Goal: Information Seeking & Learning: Learn about a topic

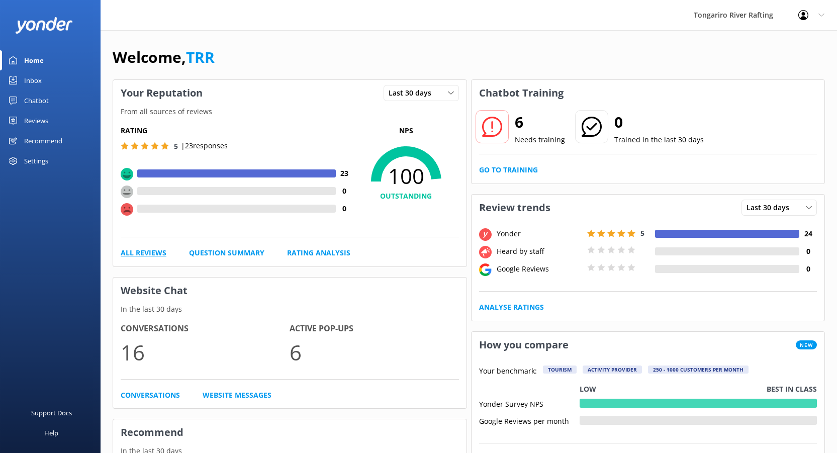
click at [144, 251] on link "All Reviews" at bounding box center [144, 252] width 46 height 11
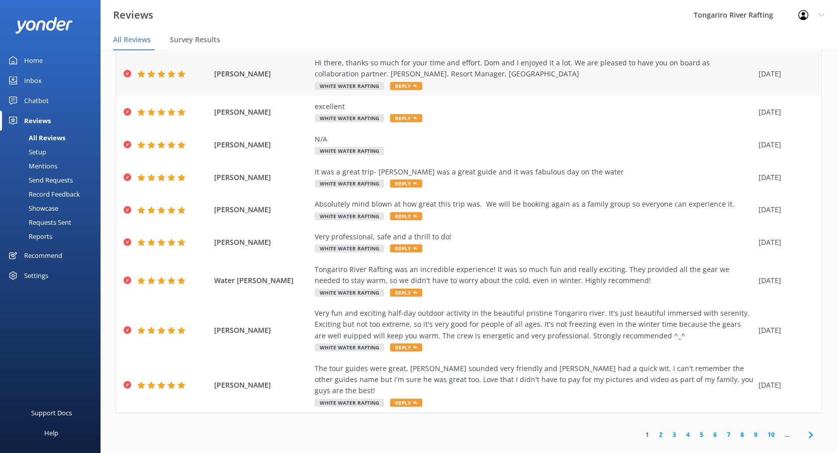
scroll to position [20, 0]
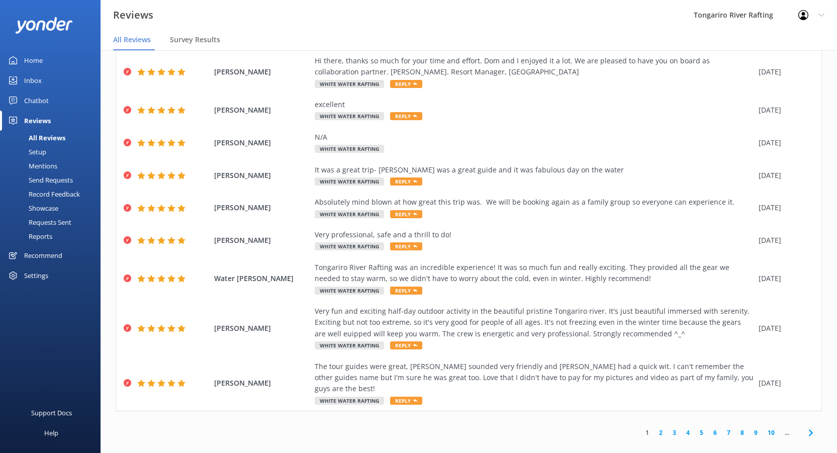
click at [654, 428] on link "2" at bounding box center [661, 433] width 14 height 10
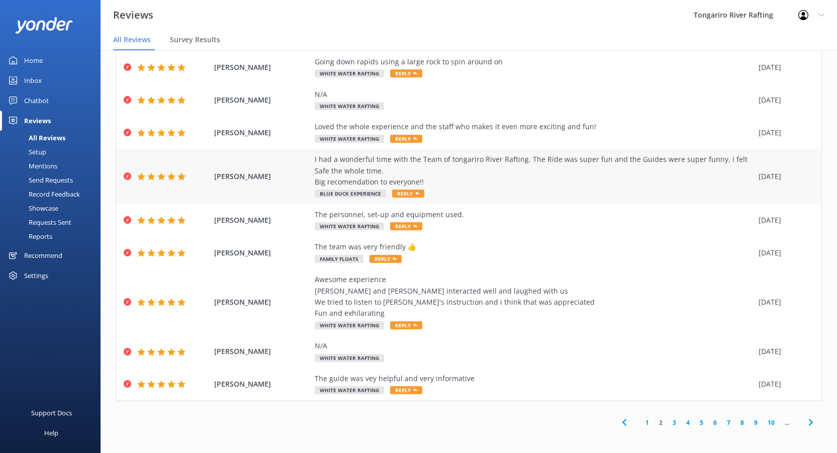
scroll to position [20, 0]
click at [668, 423] on link "3" at bounding box center [675, 422] width 14 height 10
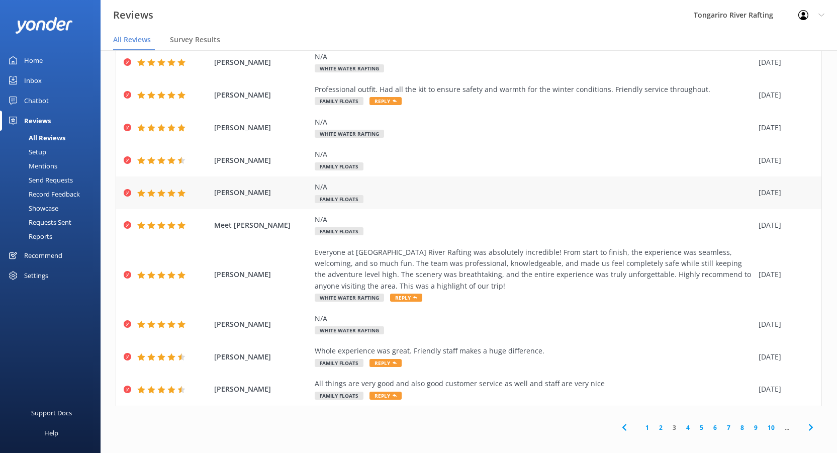
scroll to position [51, 0]
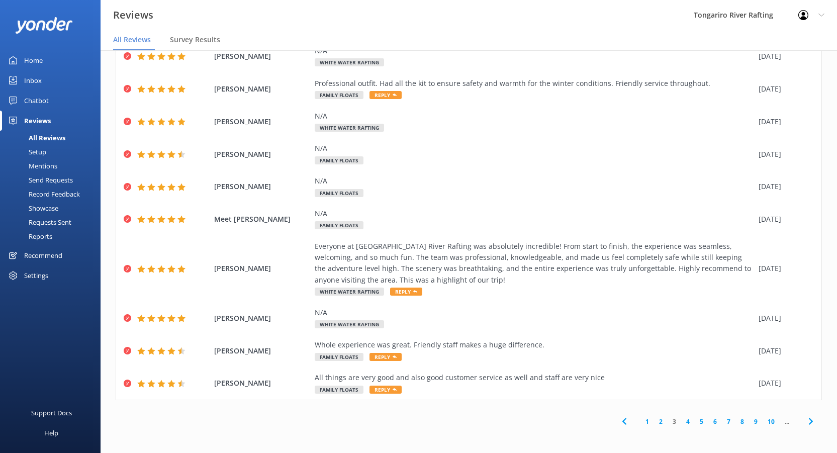
click at [682, 423] on link "4" at bounding box center [689, 422] width 14 height 10
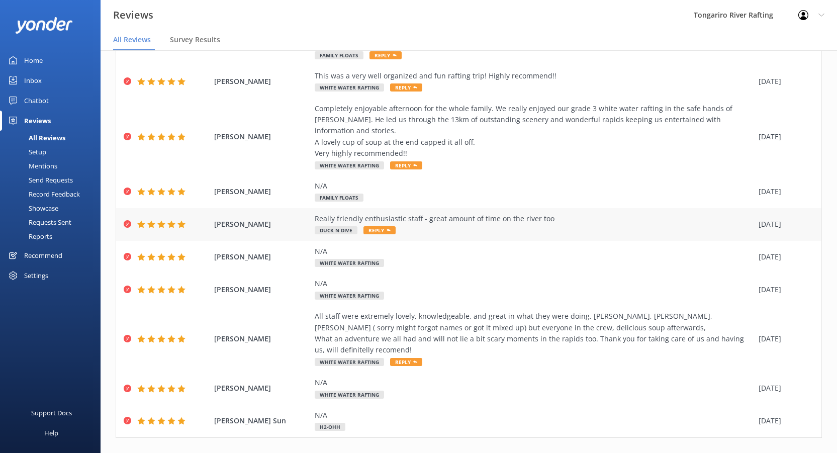
scroll to position [175, 0]
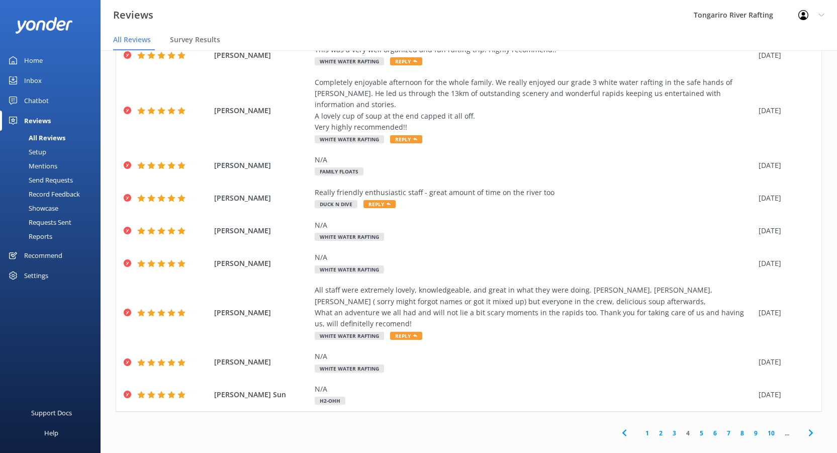
click at [695, 429] on link "5" at bounding box center [702, 434] width 14 height 10
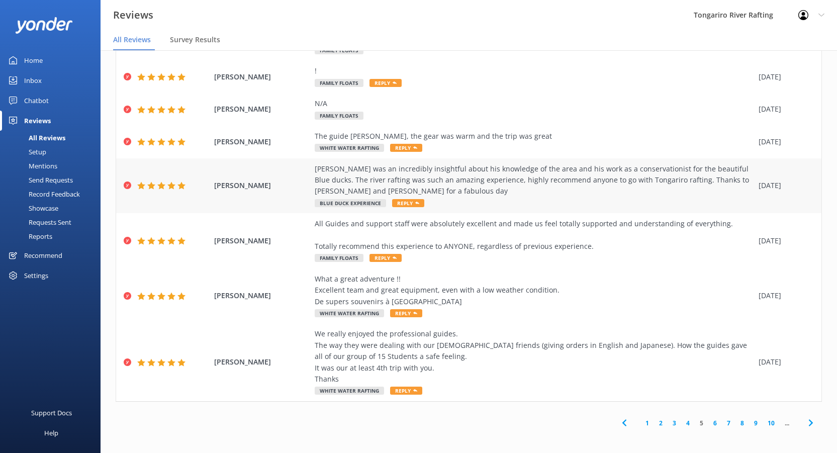
scroll to position [20, 0]
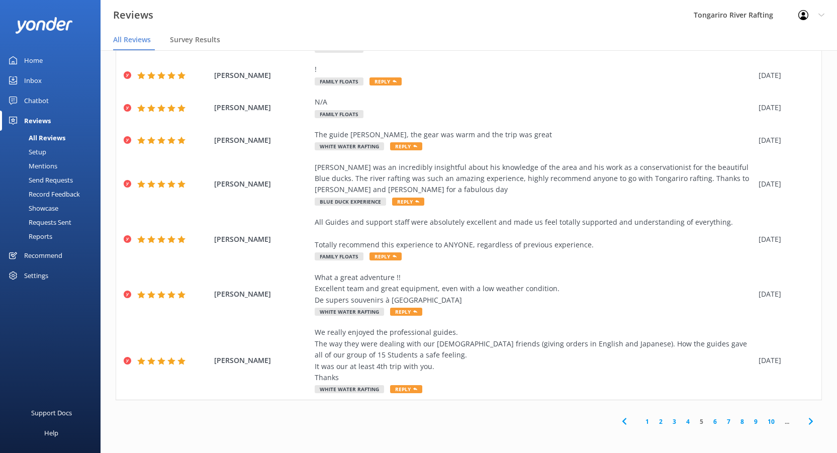
click at [709, 415] on div "1 2 3 4 5 6 7 8 9 10 ..." at bounding box center [717, 421] width 209 height 23
click at [709, 419] on link "6" at bounding box center [716, 422] width 14 height 10
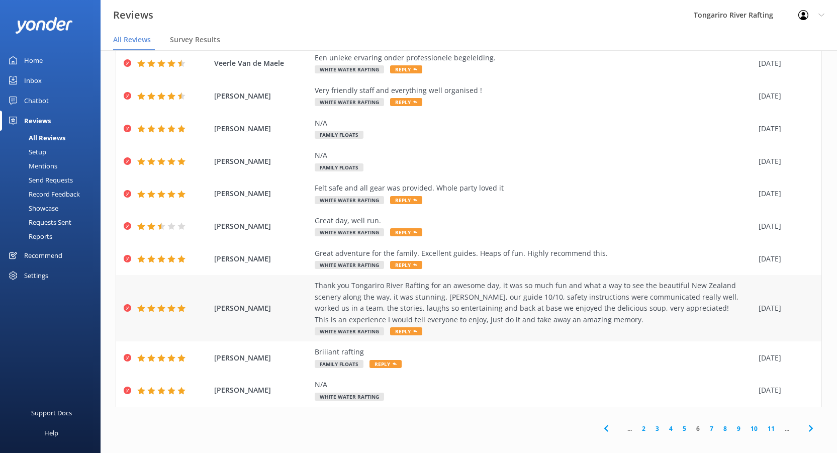
scroll to position [51, 0]
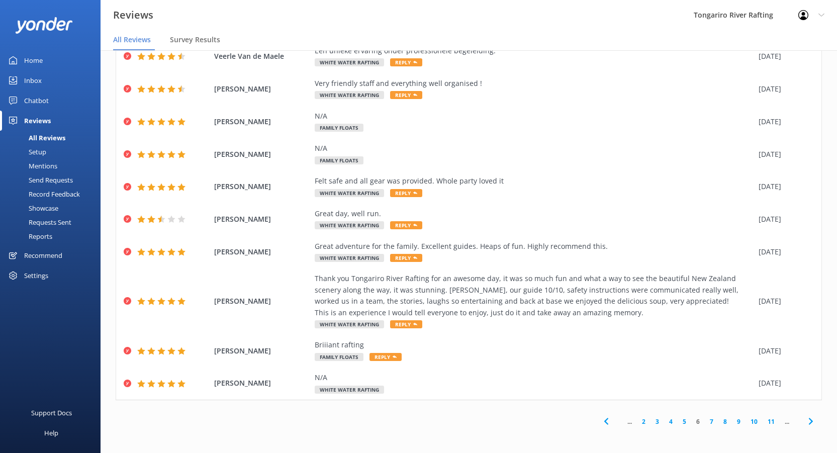
click at [706, 418] on link "7" at bounding box center [712, 422] width 14 height 10
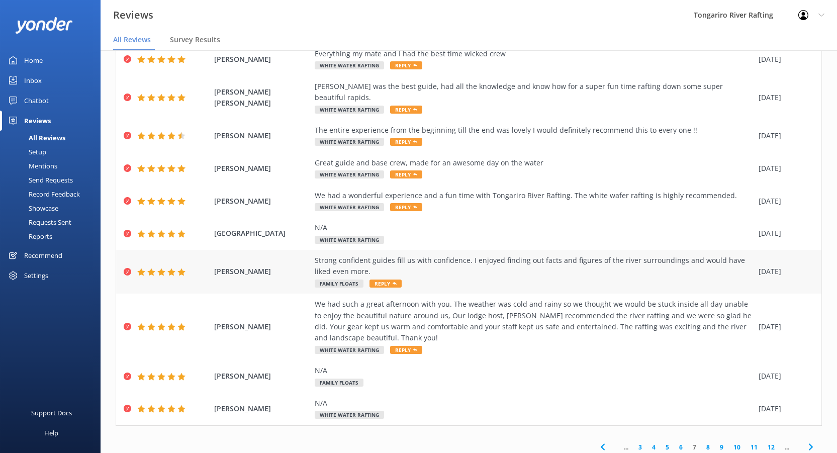
scroll to position [20, 0]
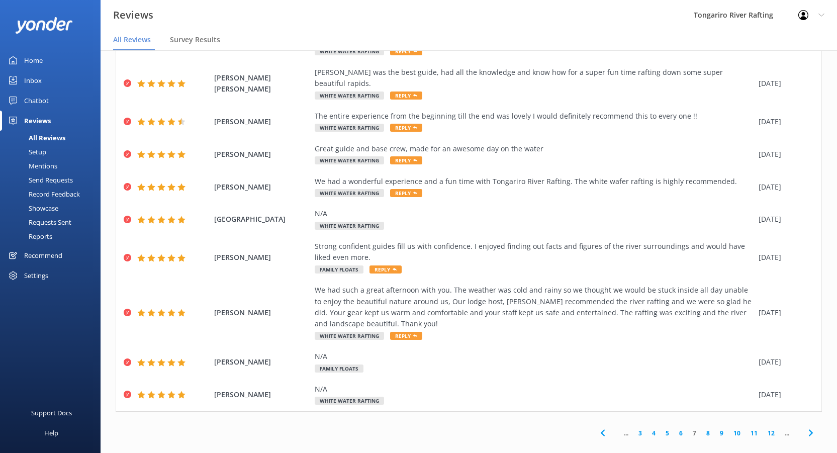
click at [702, 429] on link "8" at bounding box center [709, 434] width 14 height 10
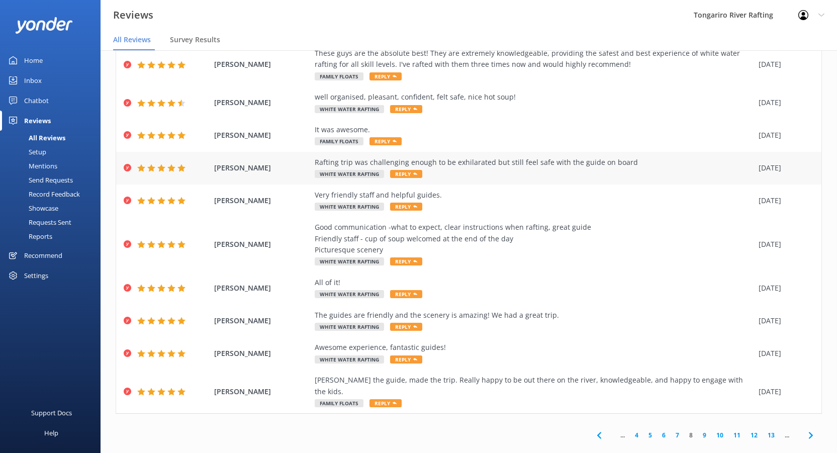
scroll to position [51, 0]
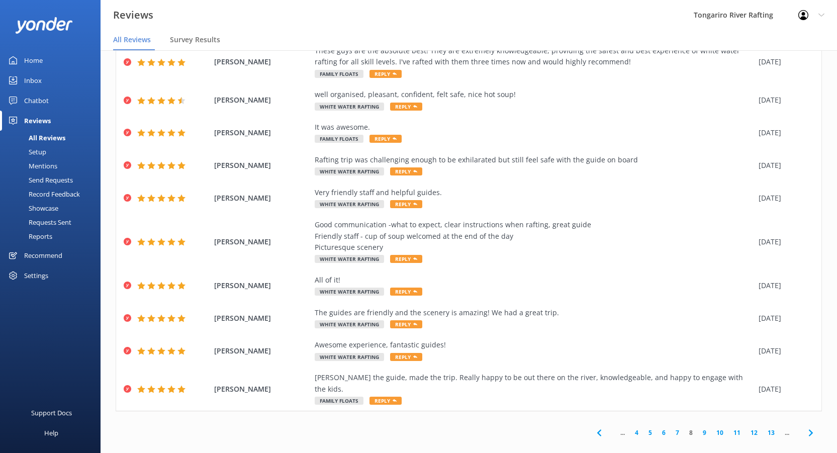
click at [698, 428] on link "9" at bounding box center [705, 433] width 14 height 10
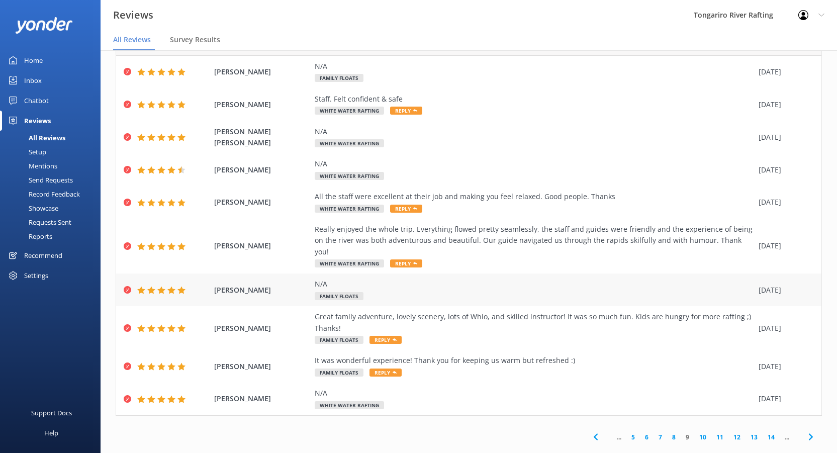
scroll to position [40, 0]
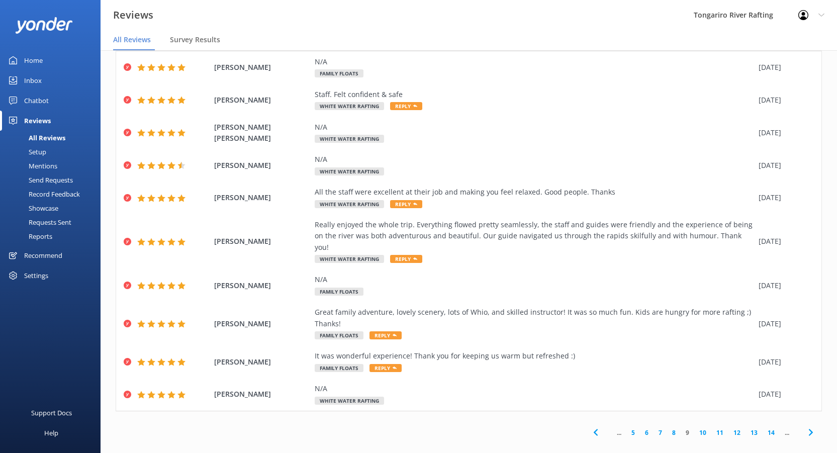
click at [697, 428] on link "10" at bounding box center [703, 433] width 17 height 10
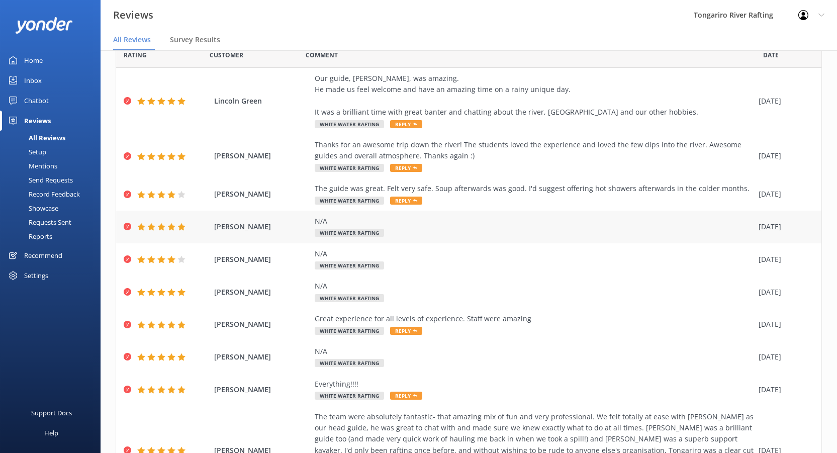
scroll to position [20, 0]
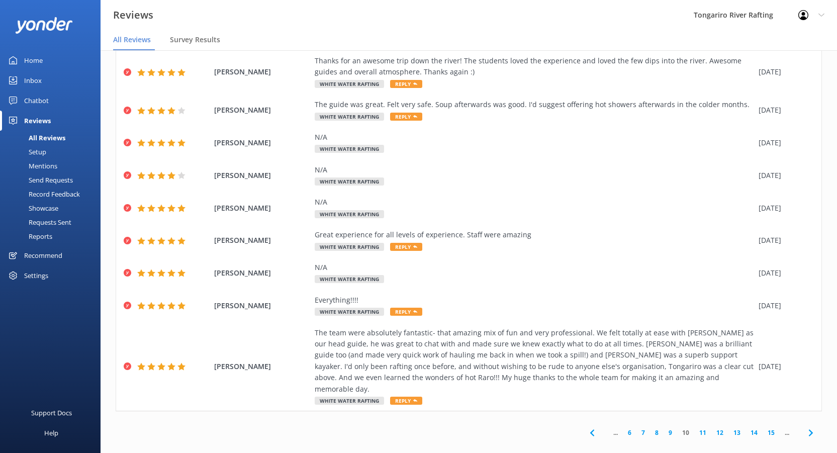
click at [696, 428] on link "11" at bounding box center [703, 433] width 17 height 10
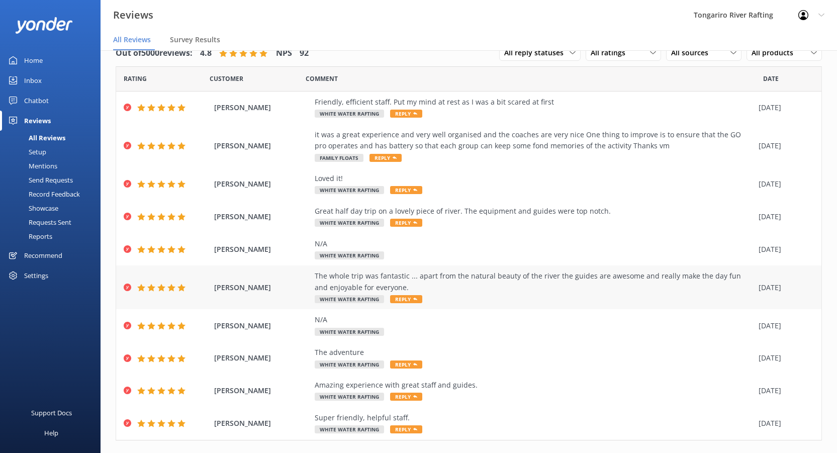
scroll to position [40, 0]
